Goal: Navigation & Orientation: Find specific page/section

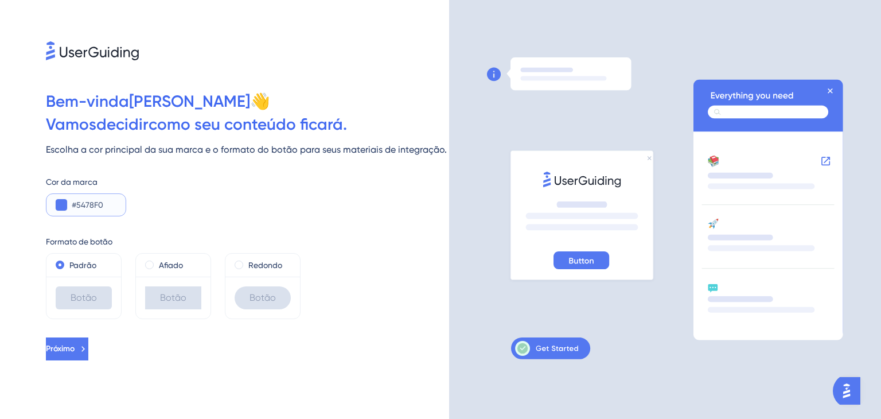
click at [0, 0] on input "#5478F0" at bounding box center [0, 0] width 0 height 0
drag, startPoint x: 117, startPoint y: 205, endPoint x: 50, endPoint y: 208, distance: 66.6
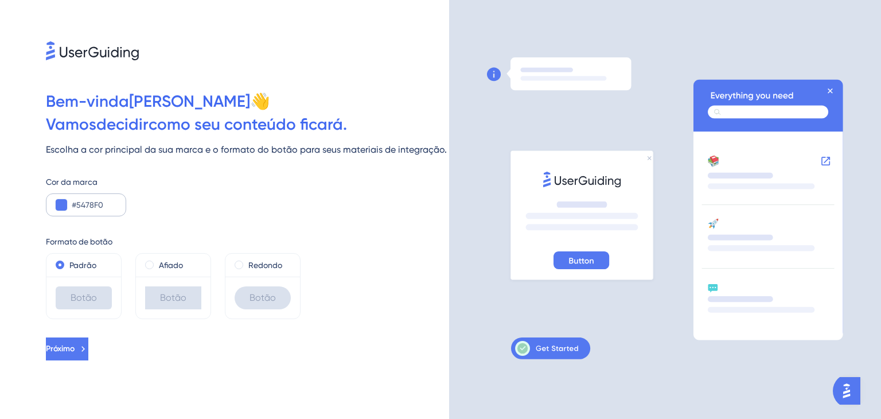
click at [0, 0] on div "#5478F0" at bounding box center [0, 0] width 0 height 0
click at [79, 341] on button "Próximo" at bounding box center [67, 348] width 42 height 23
